Goal: Entertainment & Leisure: Consume media (video, audio)

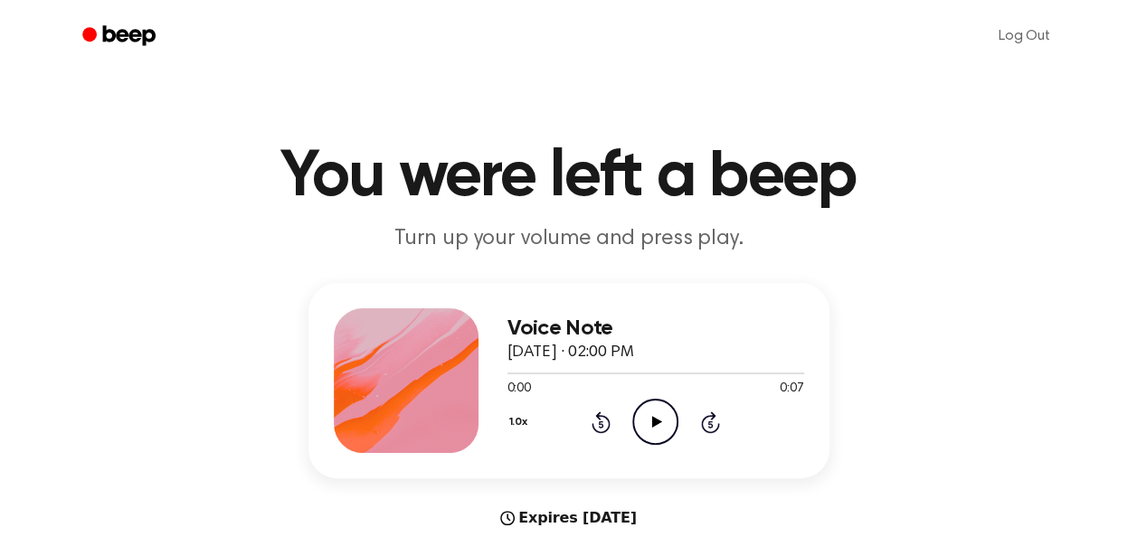
click at [658, 427] on icon "Play Audio" at bounding box center [655, 422] width 46 height 46
click at [669, 419] on icon "Play Audio" at bounding box center [655, 422] width 46 height 46
click at [621, 415] on div "1.0x Rewind 5 seconds Play Audio Skip 5 seconds" at bounding box center [655, 422] width 297 height 46
click at [671, 425] on icon "Play Audio" at bounding box center [655, 422] width 46 height 46
click at [666, 425] on icon "Play Audio" at bounding box center [655, 422] width 46 height 46
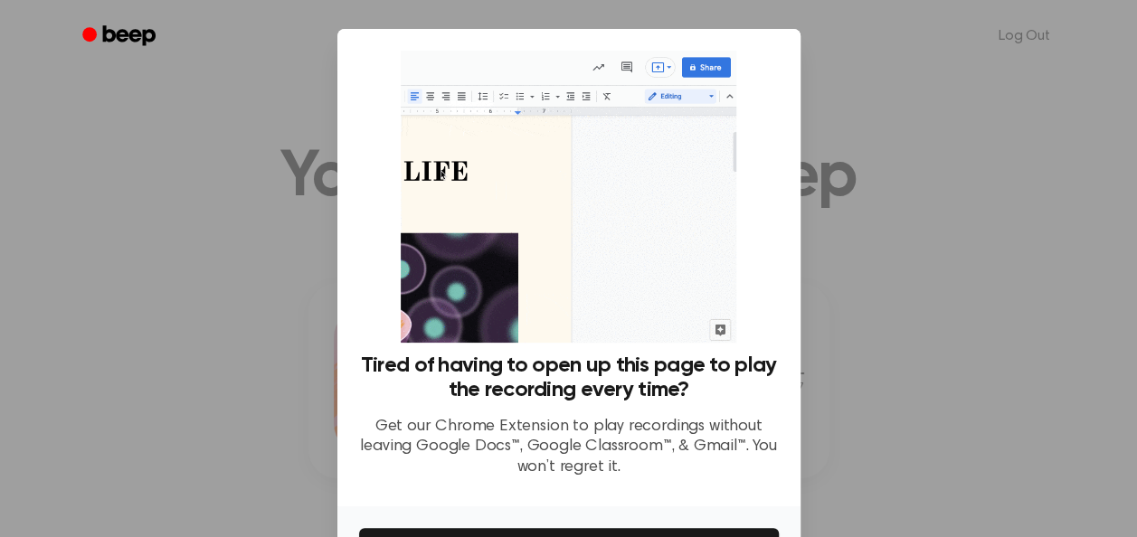
scroll to position [121, 0]
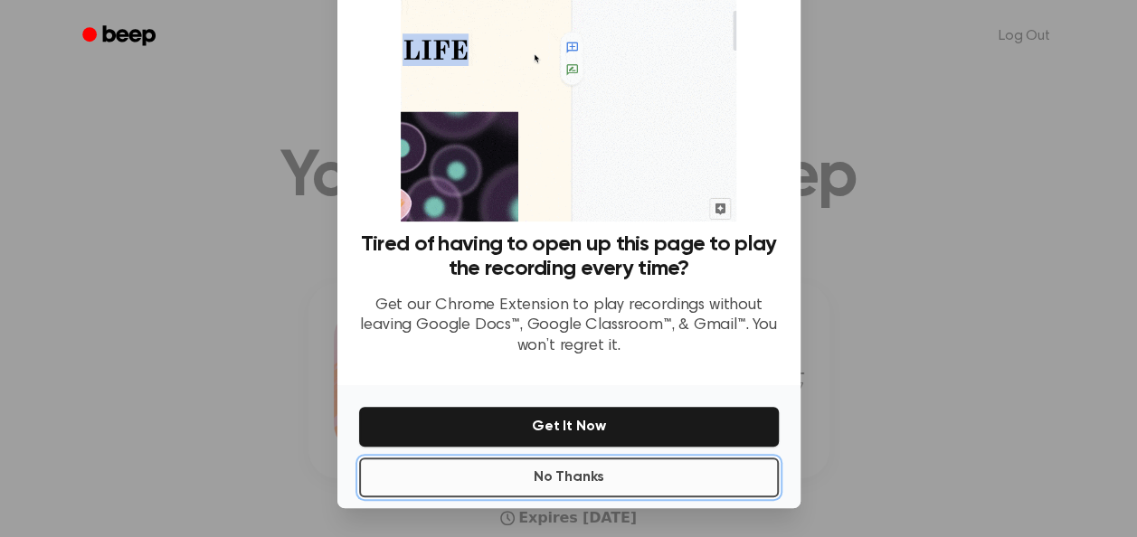
click at [599, 468] on button "No Thanks" at bounding box center [569, 478] width 420 height 40
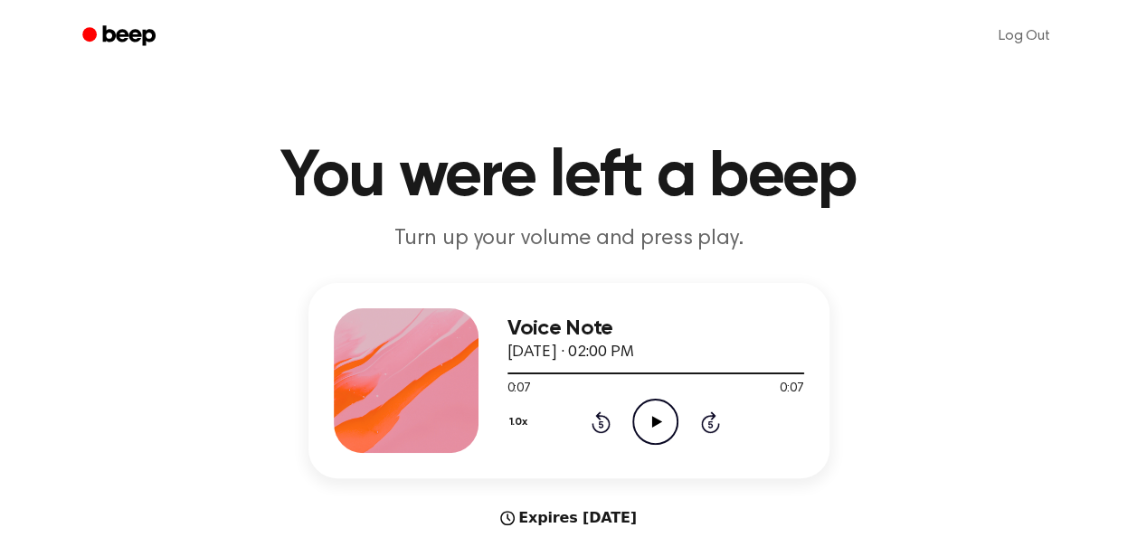
click at [635, 432] on circle at bounding box center [655, 422] width 44 height 44
click at [654, 428] on icon "Play Audio" at bounding box center [655, 422] width 46 height 46
click at [654, 428] on icon "Pause Audio" at bounding box center [655, 422] width 46 height 46
click at [654, 428] on icon "Play Audio" at bounding box center [655, 422] width 46 height 46
click at [646, 425] on icon "Play Audio" at bounding box center [655, 422] width 46 height 46
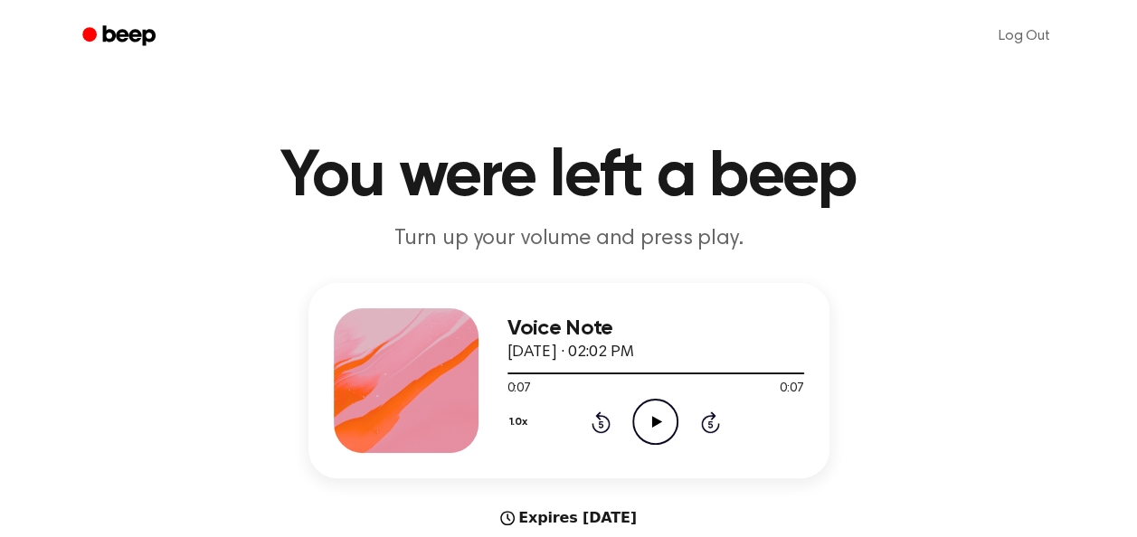
click at [648, 416] on icon "Play Audio" at bounding box center [655, 422] width 46 height 46
click at [634, 419] on icon "Pause Audio" at bounding box center [655, 422] width 46 height 46
click at [634, 419] on icon "Play Audio" at bounding box center [655, 422] width 46 height 46
click at [650, 420] on icon "Pause Audio" at bounding box center [655, 422] width 46 height 46
